Goal: Use online tool/utility: Utilize a website feature to perform a specific function

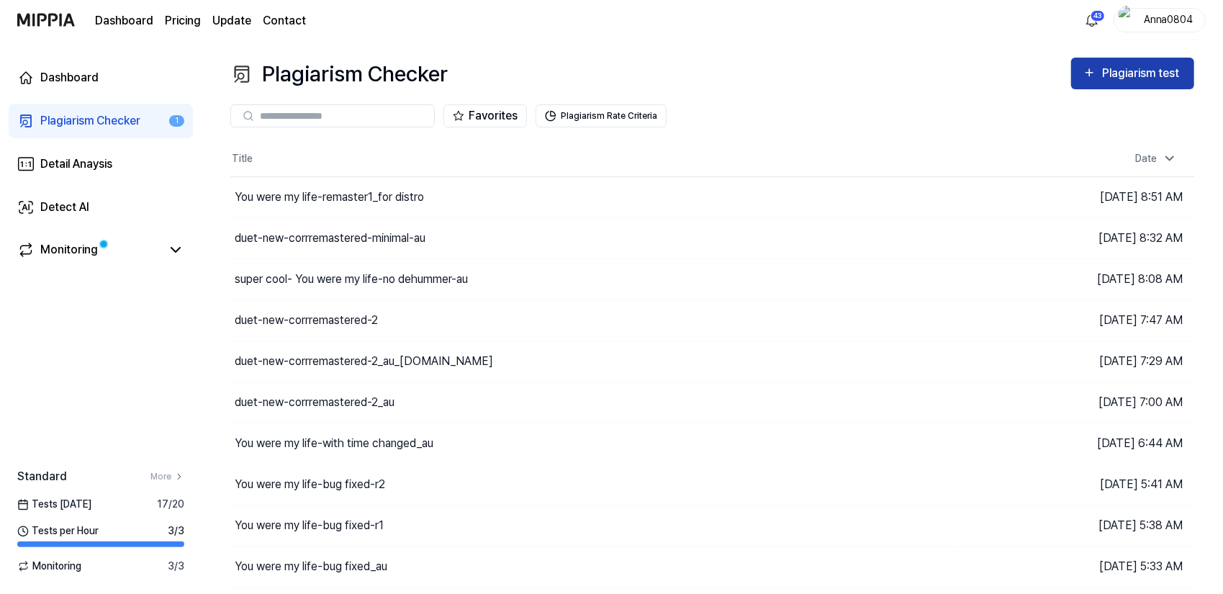
click at [1177, 73] on div "Plagiarism test" at bounding box center [1142, 73] width 81 height 19
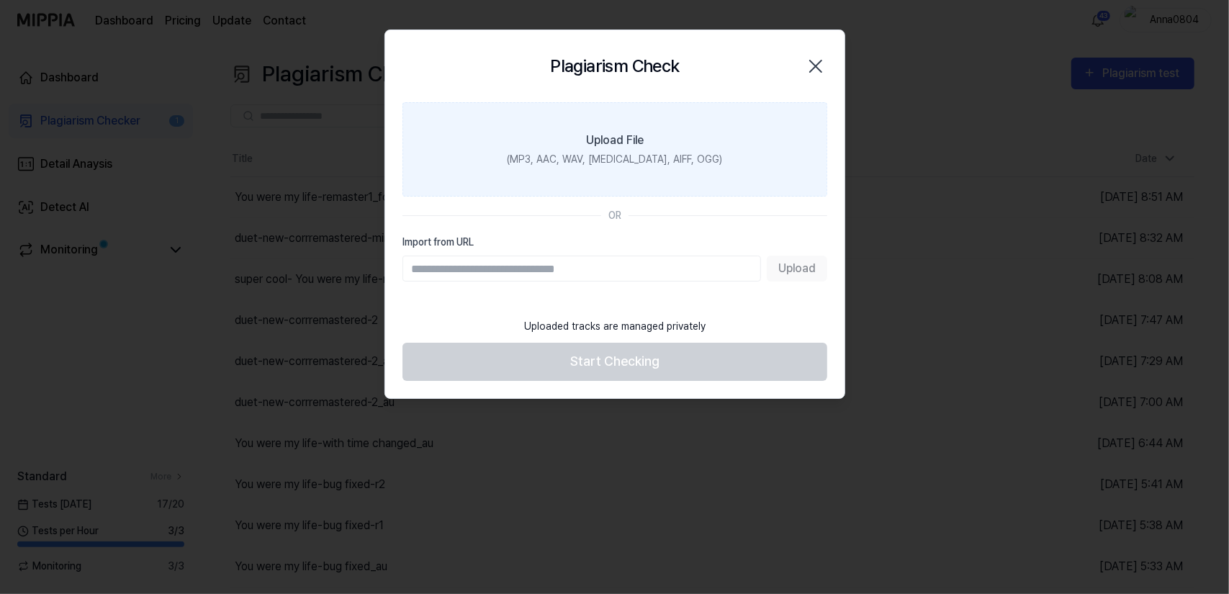
click at [657, 175] on label "Upload File (MP3, AAC, WAV, [MEDICAL_DATA], AIFF, OGG)" at bounding box center [614, 149] width 425 height 94
click at [0, 0] on input "Upload File (MP3, AAC, WAV, [MEDICAL_DATA], AIFF, OGG)" at bounding box center [0, 0] width 0 height 0
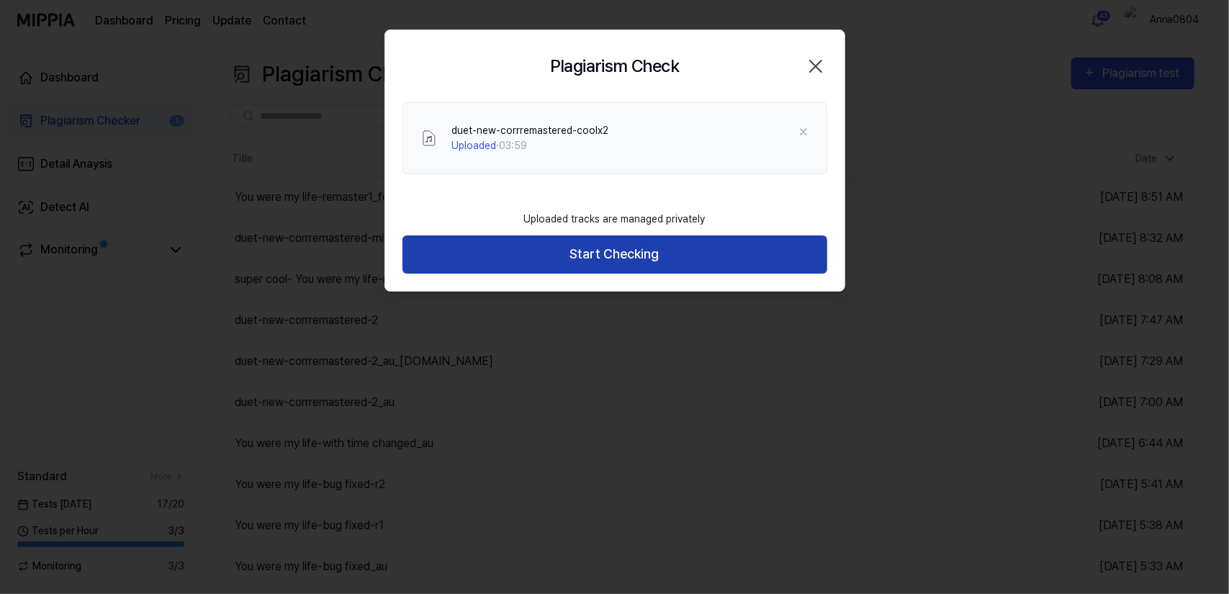
click at [504, 248] on button "Start Checking" at bounding box center [614, 254] width 425 height 38
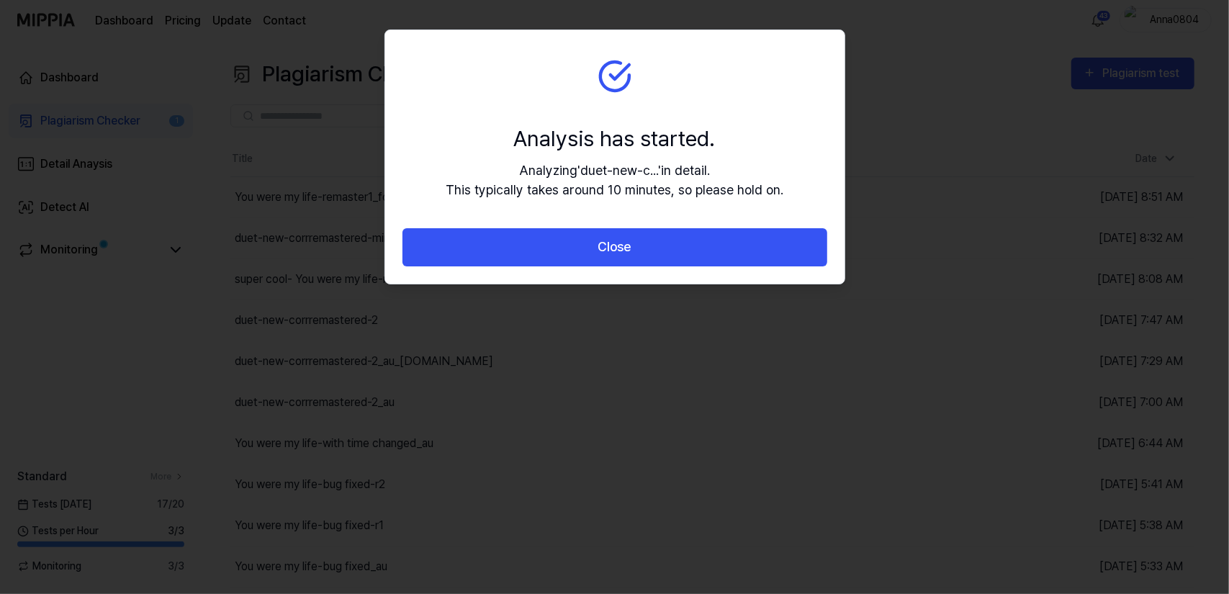
click at [504, 248] on button "Close" at bounding box center [614, 247] width 425 height 38
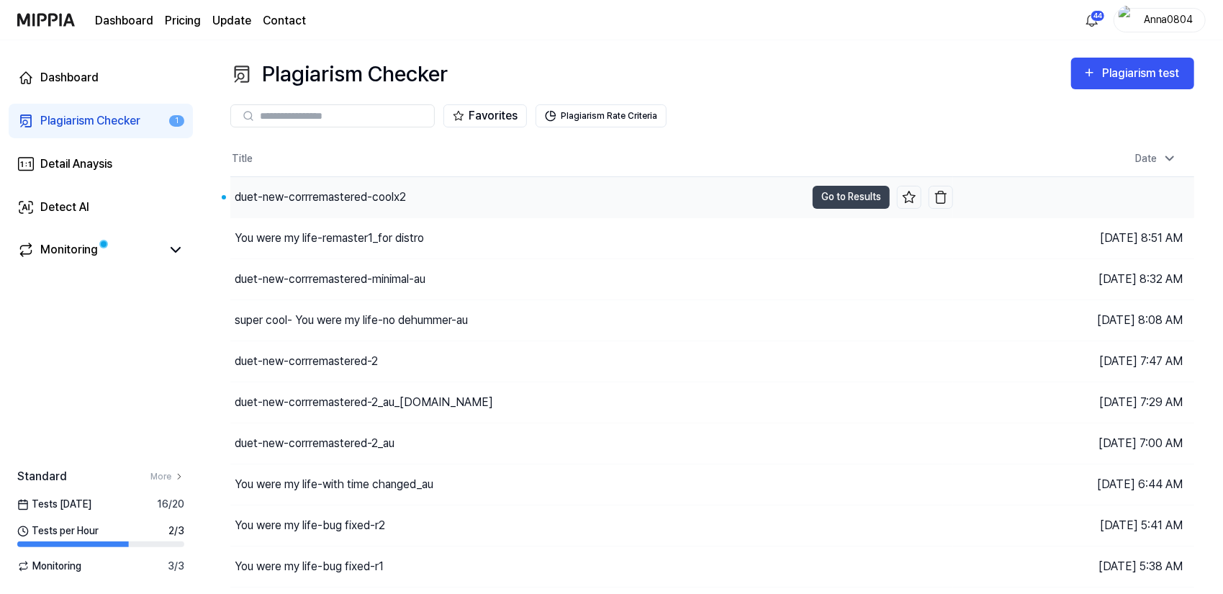
click at [448, 193] on div "duet-new-corrremastered-coolx2" at bounding box center [517, 197] width 575 height 40
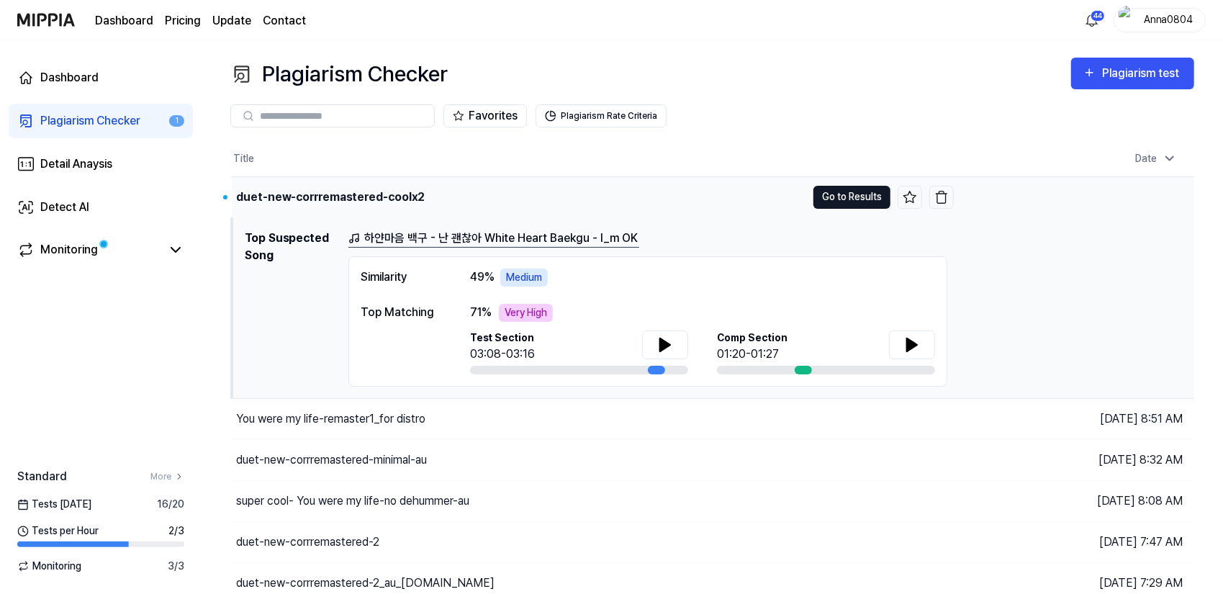
click at [839, 199] on button "Go to Results" at bounding box center [851, 197] width 77 height 23
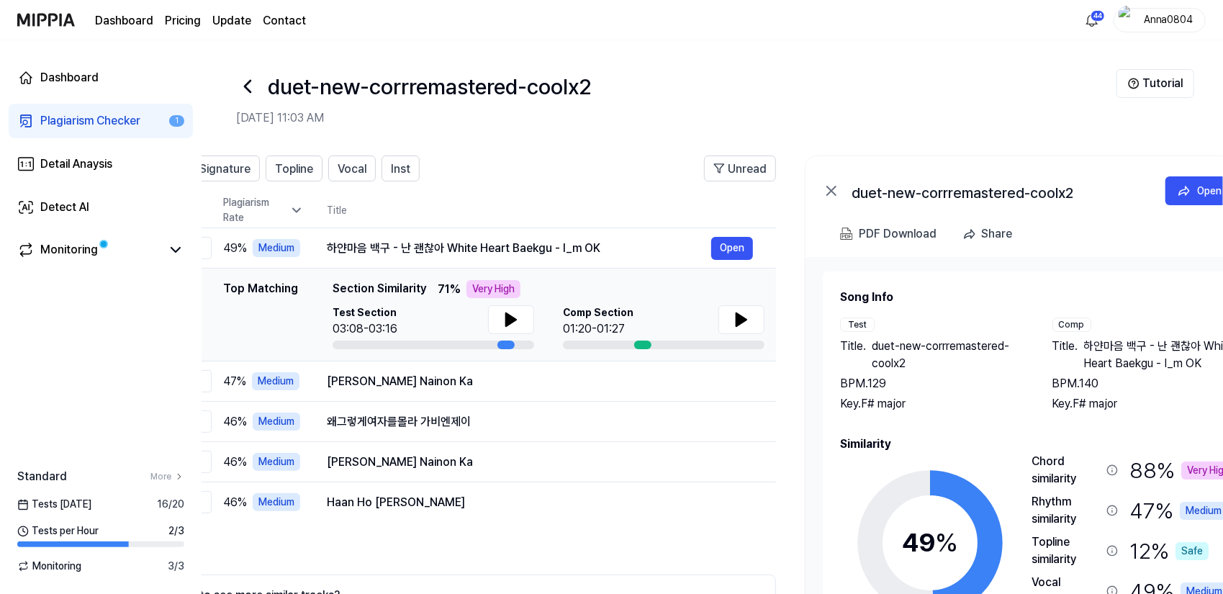
scroll to position [0, 77]
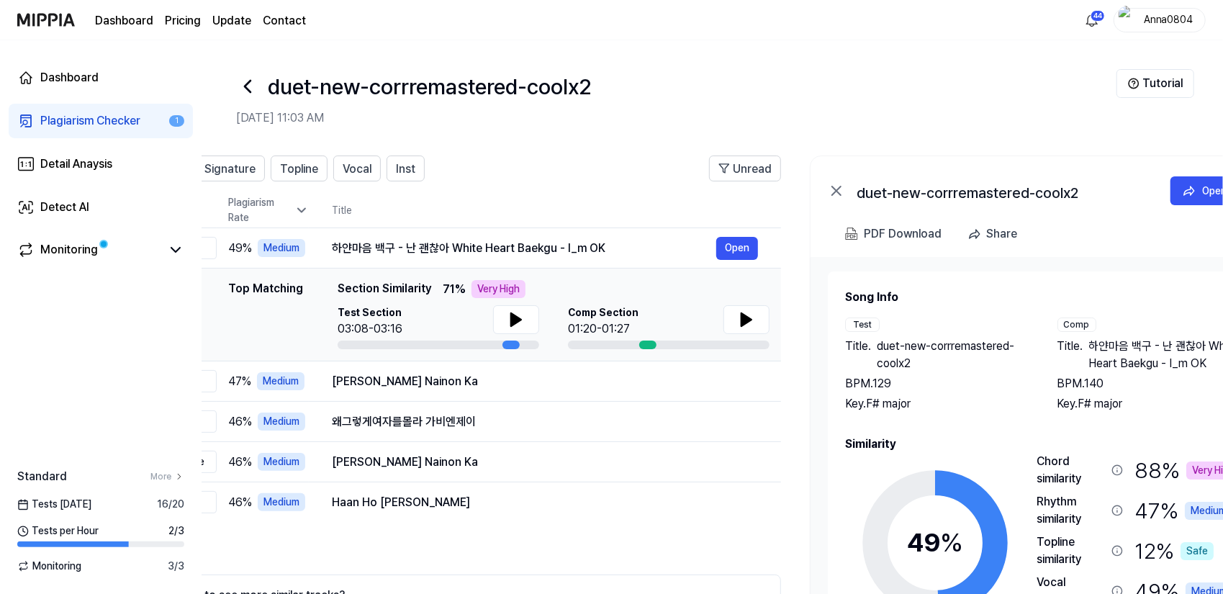
drag, startPoint x: 1058, startPoint y: 421, endPoint x: 981, endPoint y: 418, distance: 77.1
click at [981, 418] on div "Song Info Test Title . duet-new-corrremastered-coolx2 BPM. 129 Key. F# major Co…" at bounding box center [1042, 495] width 395 height 413
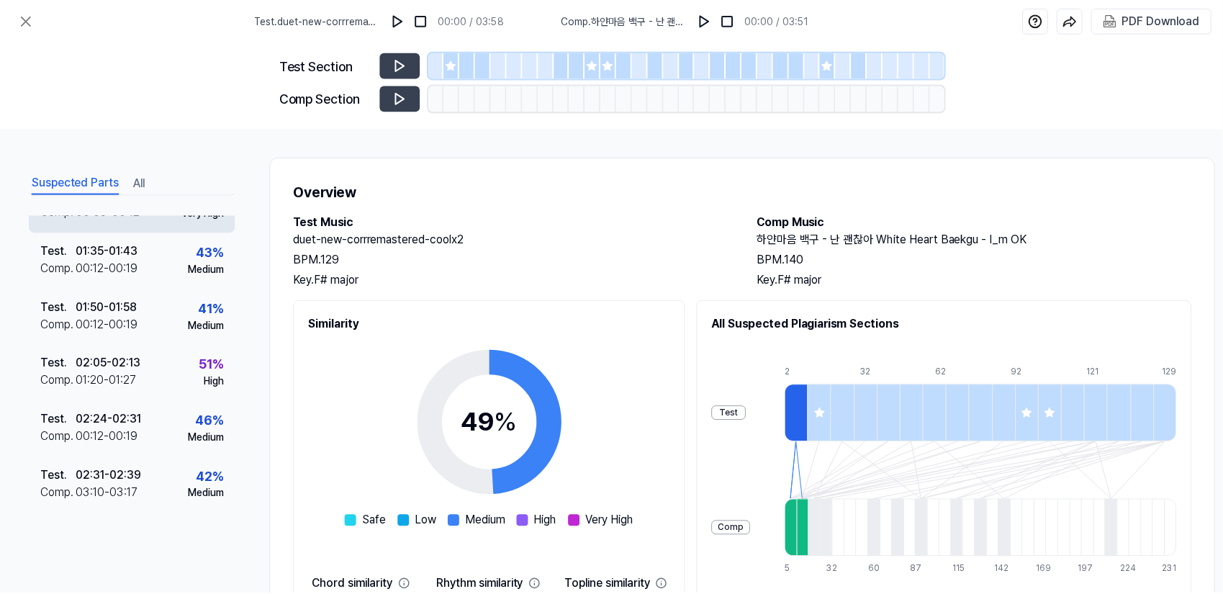
scroll to position [0, 0]
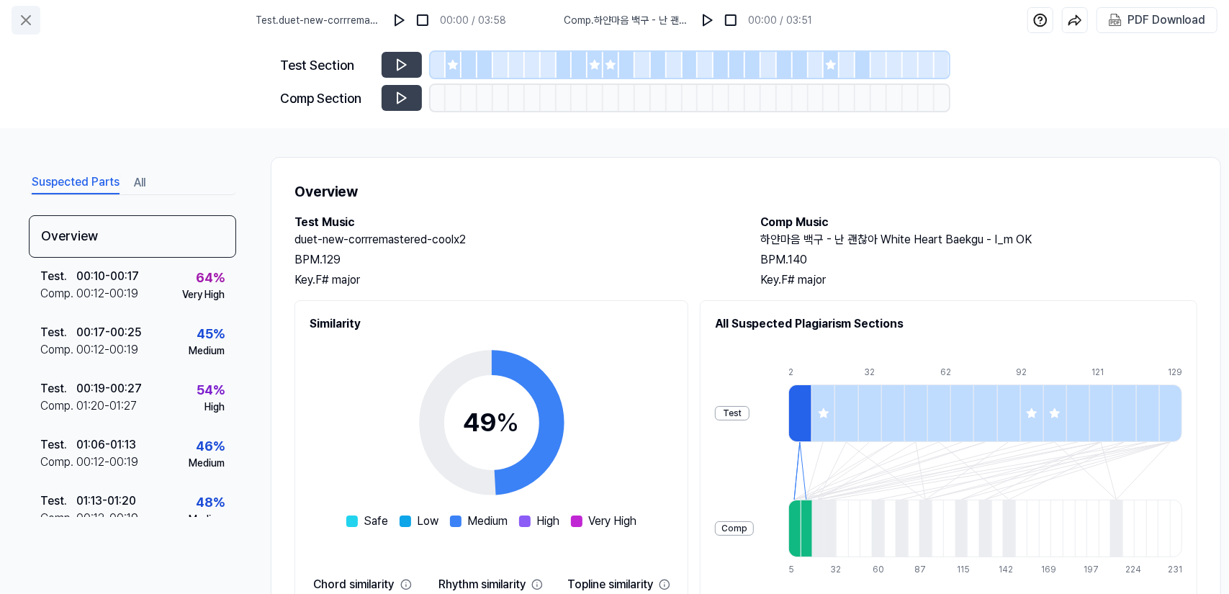
click at [23, 22] on icon at bounding box center [26, 20] width 9 height 9
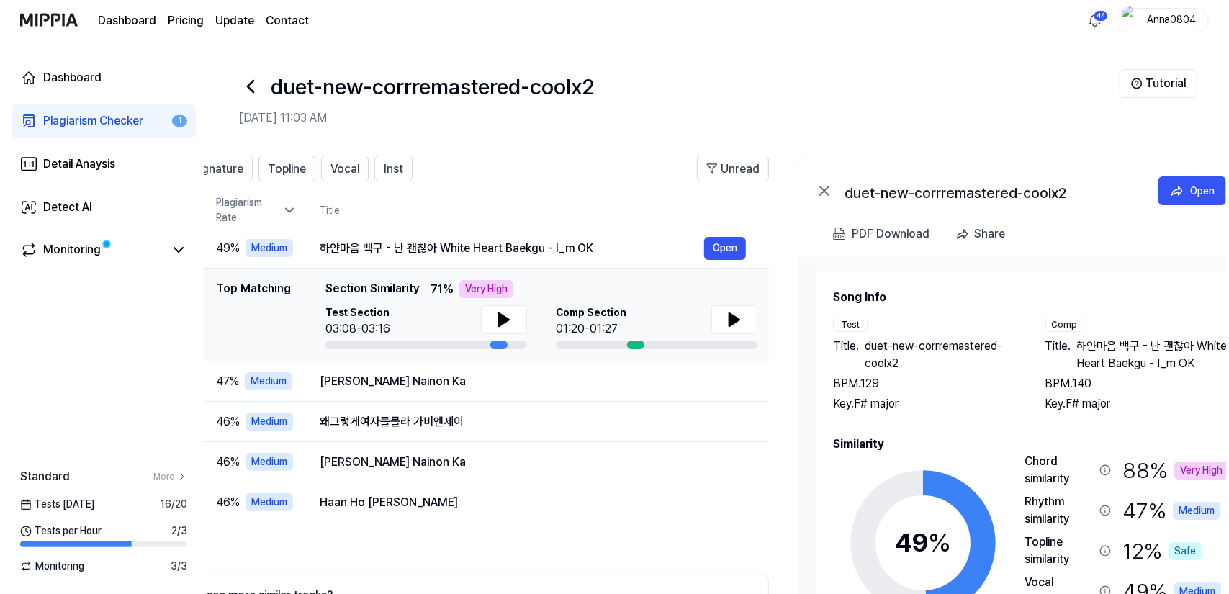
scroll to position [0, 138]
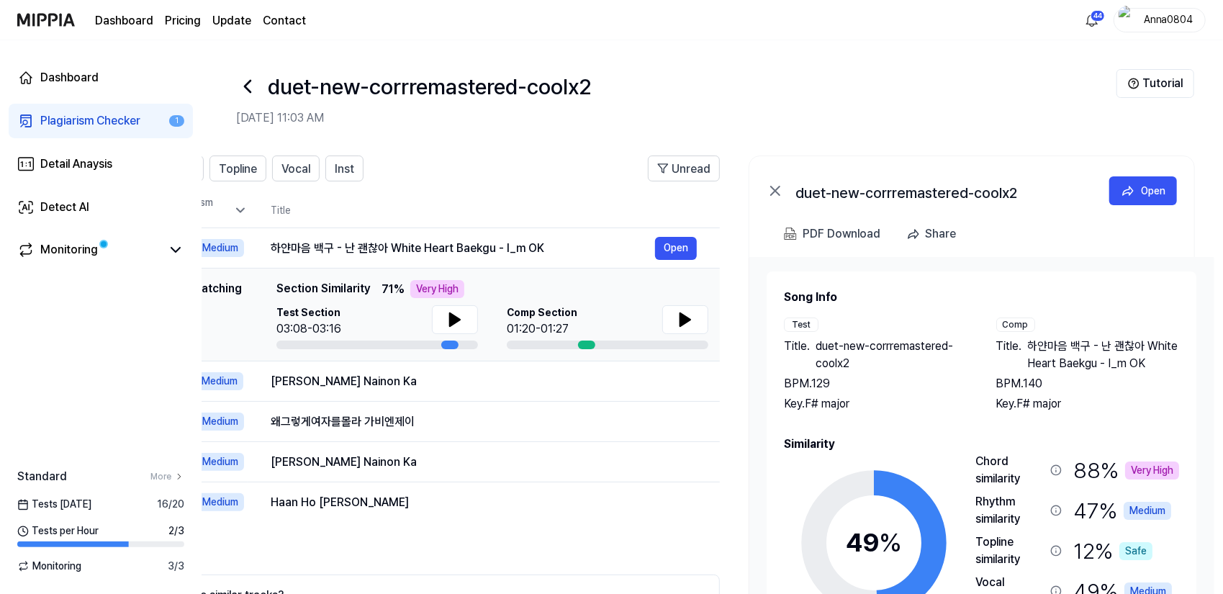
drag, startPoint x: 1075, startPoint y: 400, endPoint x: 924, endPoint y: 404, distance: 151.2
click at [924, 404] on div "Key. F# major" at bounding box center [876, 403] width 184 height 17
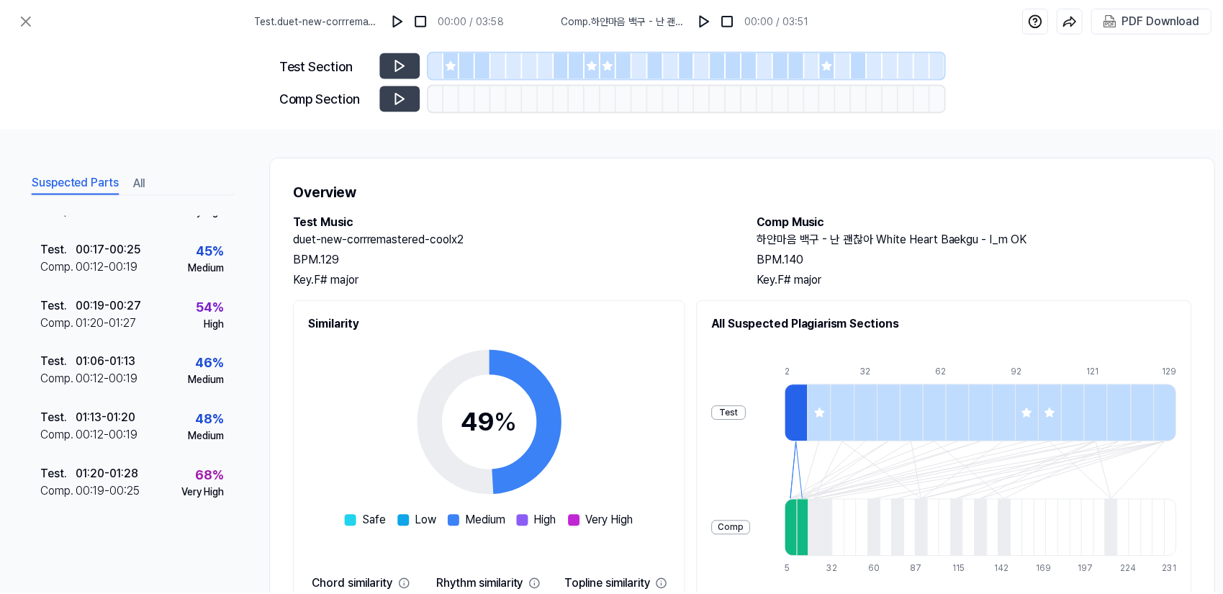
scroll to position [0, 0]
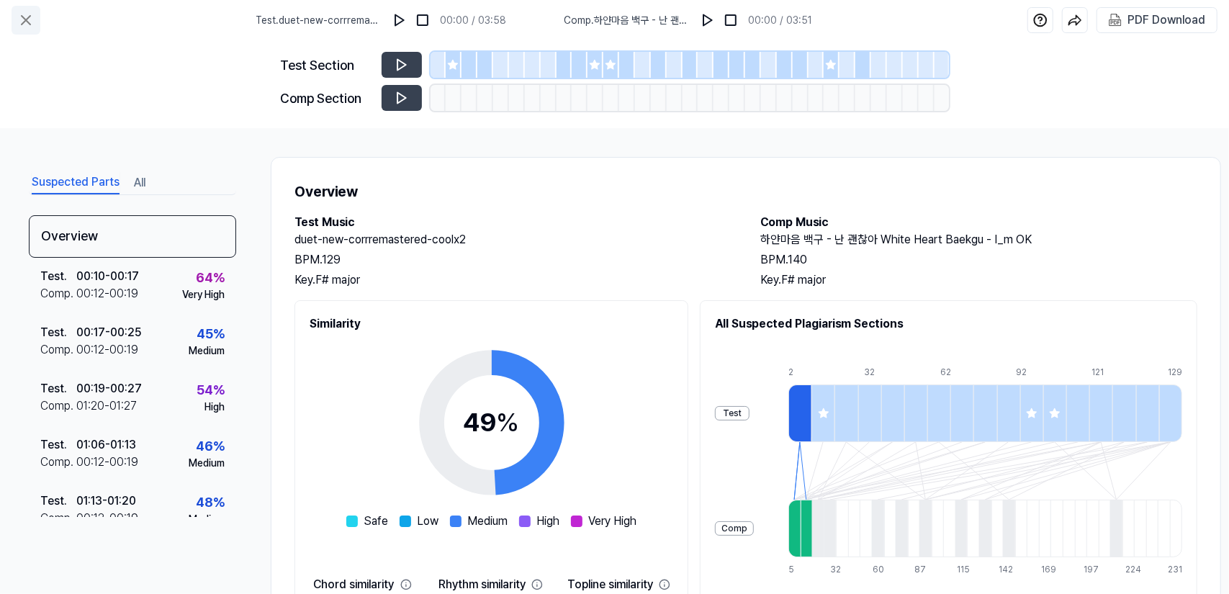
click at [27, 17] on icon at bounding box center [25, 20] width 17 height 17
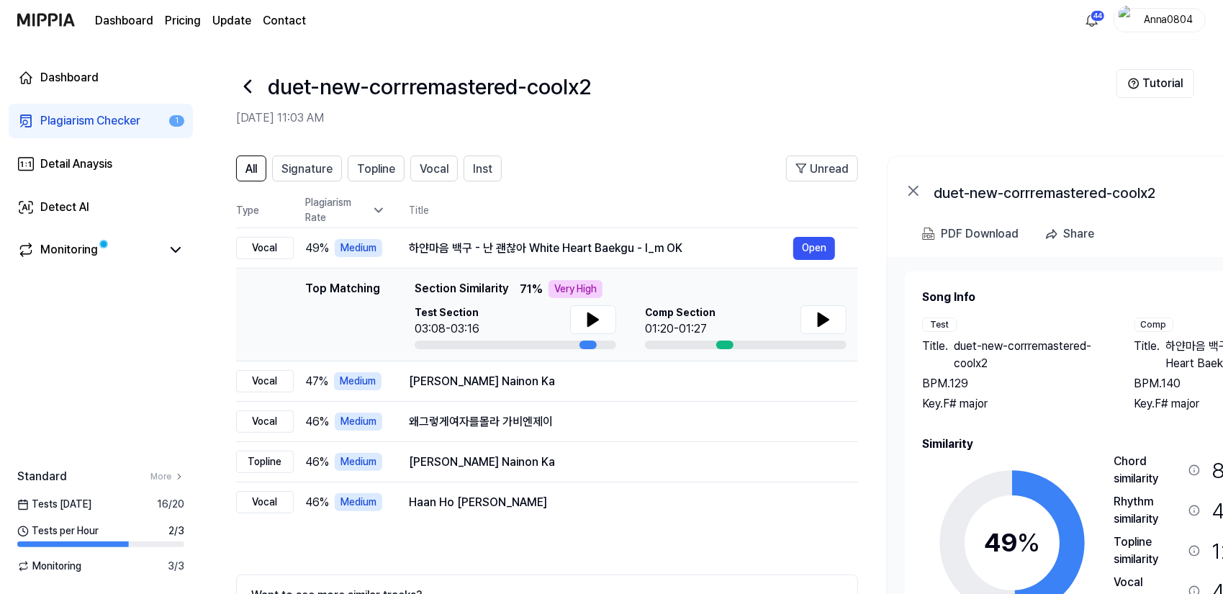
click at [99, 114] on div "Plagiarism Checker" at bounding box center [90, 120] width 100 height 17
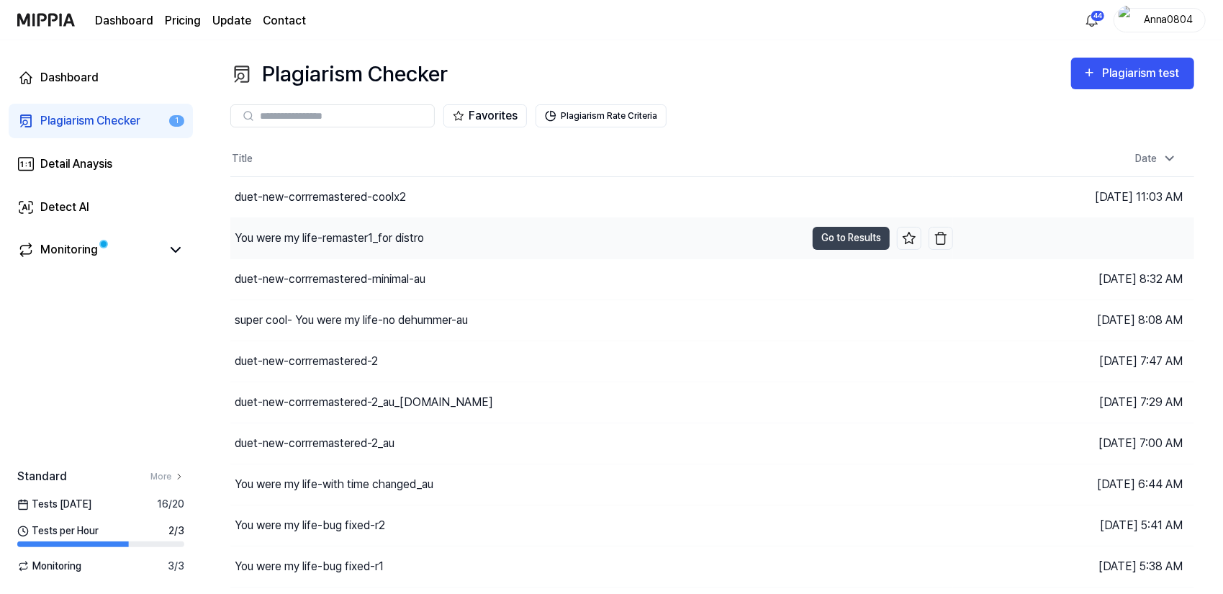
click at [412, 239] on div "You were my life-remaster1_for distro" at bounding box center [329, 238] width 189 height 17
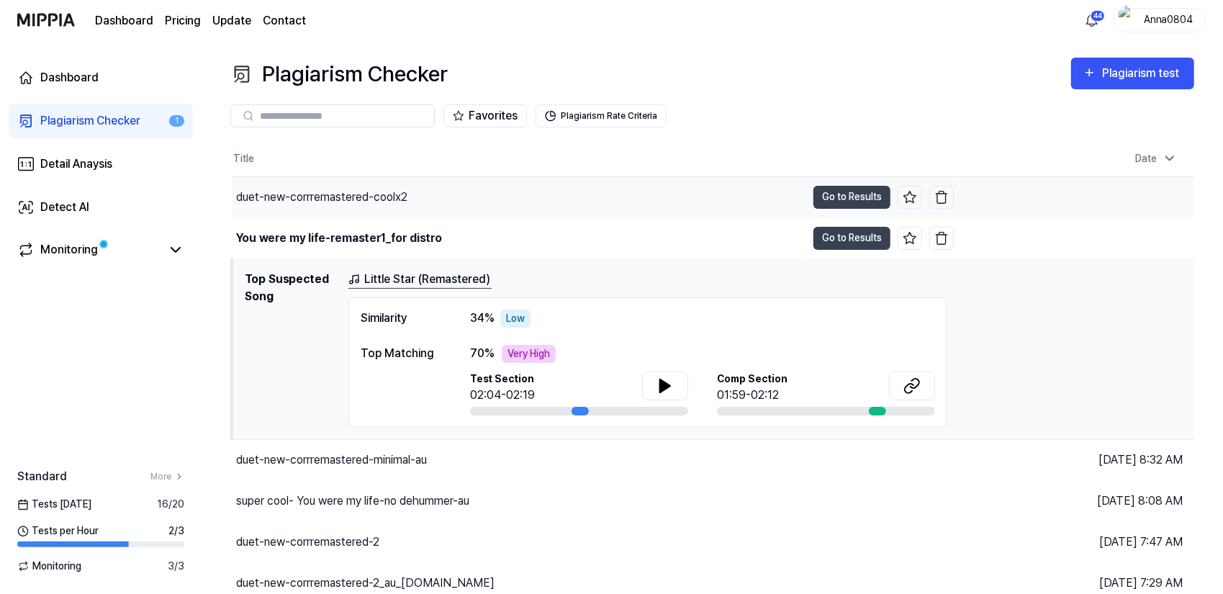
click at [404, 199] on div "duet-new-corrremastered-coolx2" at bounding box center [321, 197] width 171 height 17
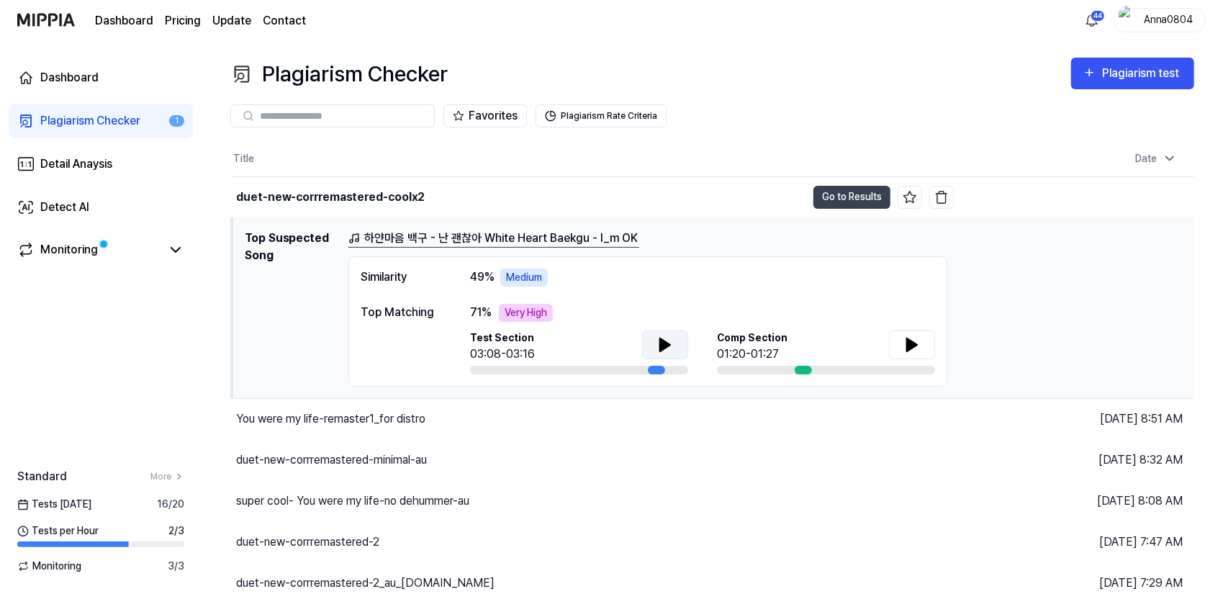
click at [651, 341] on button at bounding box center [665, 344] width 46 height 29
click at [659, 339] on icon at bounding box center [664, 344] width 17 height 17
